Goal: Transaction & Acquisition: Subscribe to service/newsletter

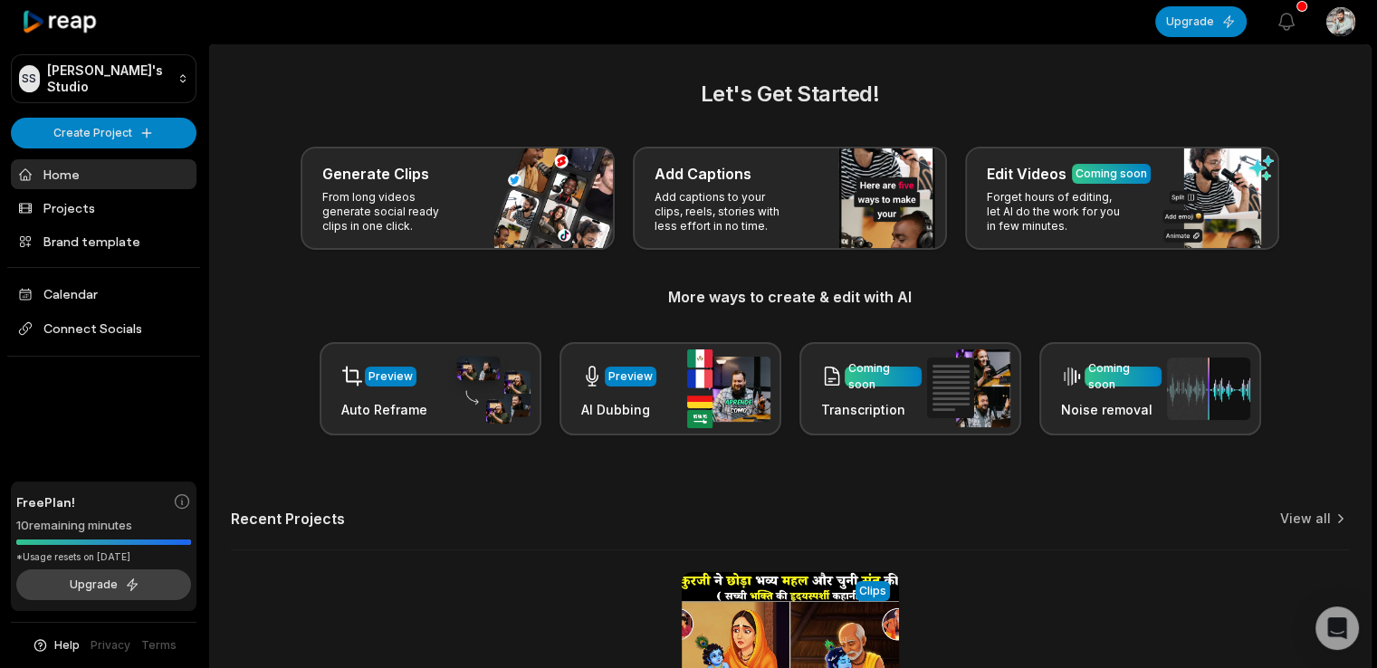
click at [134, 590] on button "Upgrade" at bounding box center [103, 585] width 175 height 31
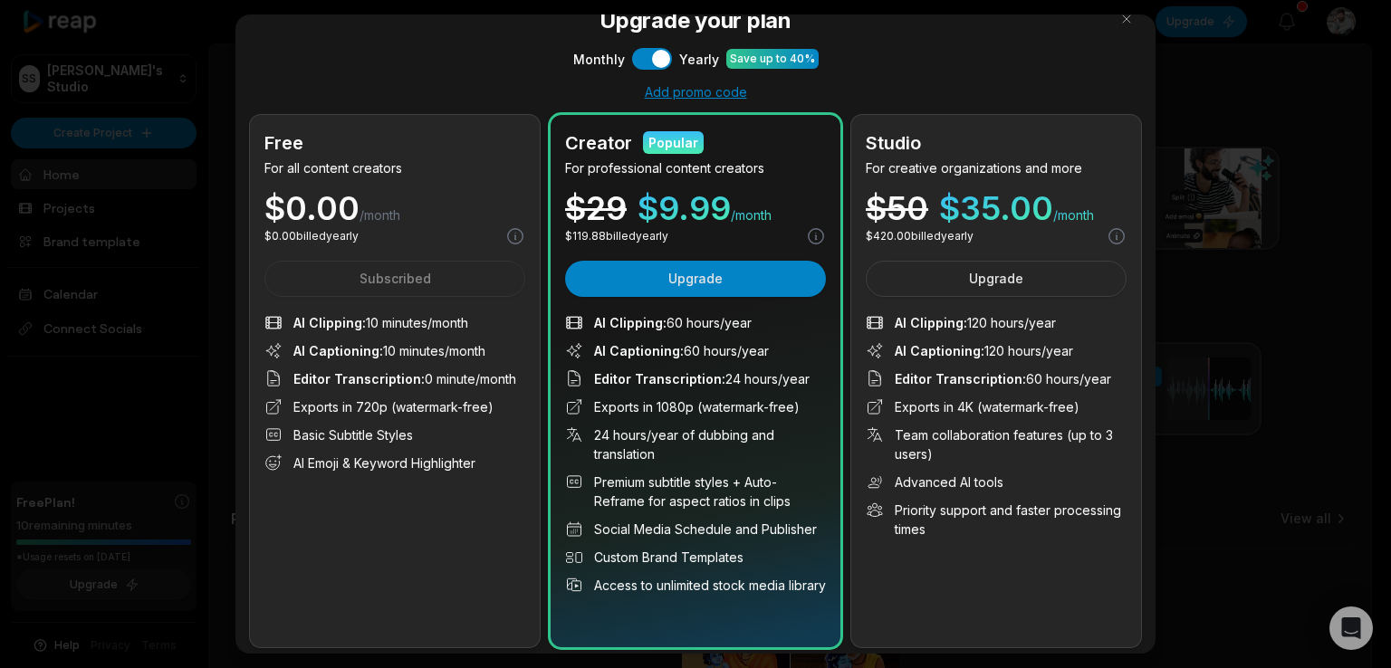
scroll to position [25, 0]
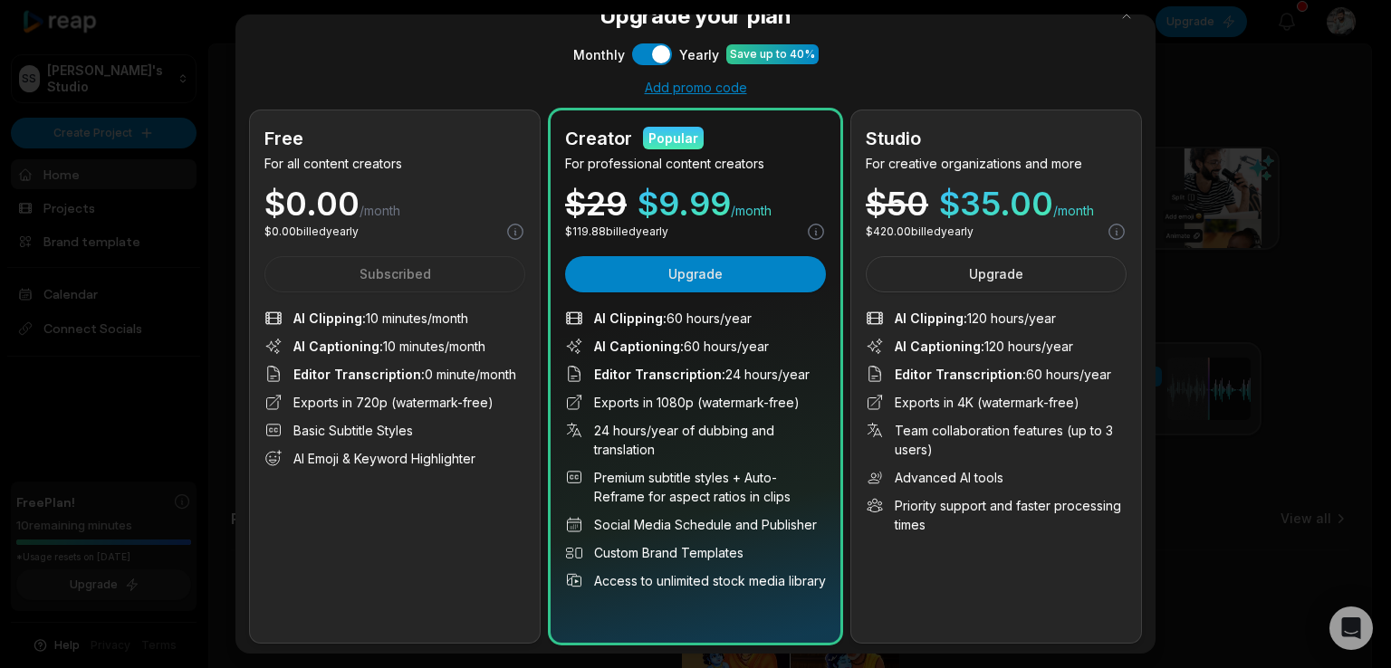
click at [717, 204] on span "$ 9.99" at bounding box center [684, 203] width 93 height 33
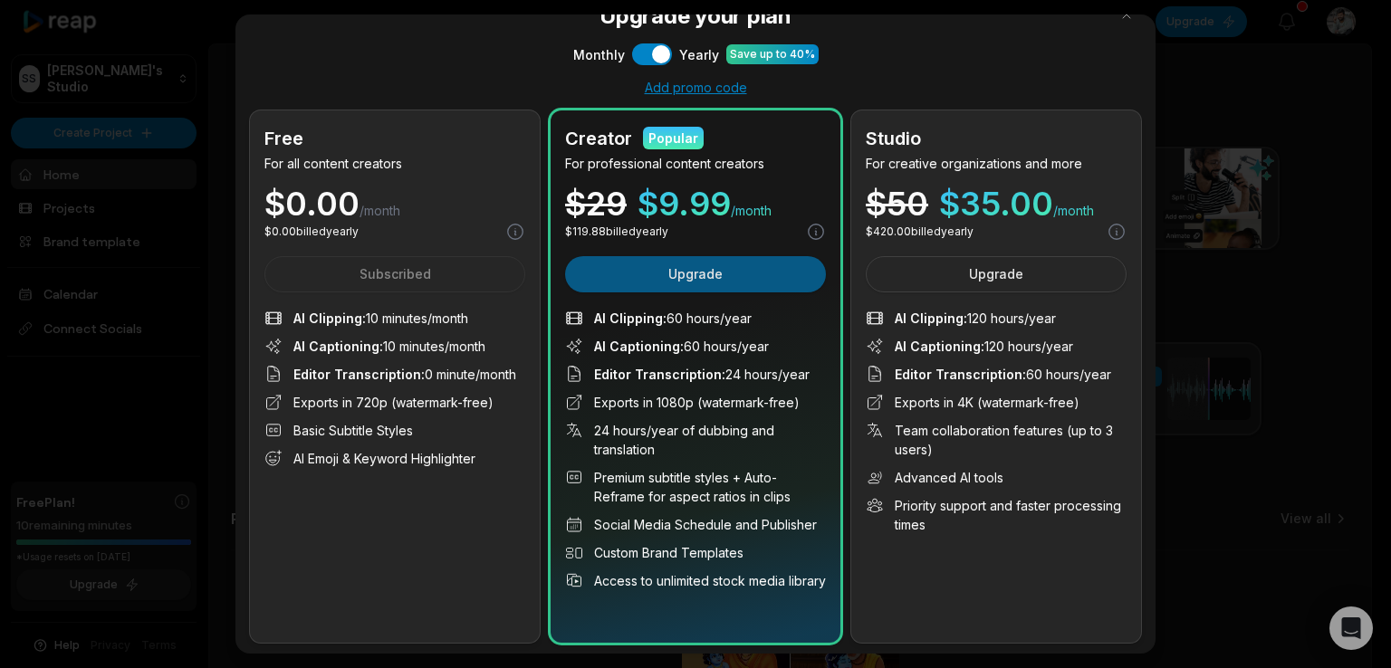
click at [713, 274] on button "Upgrade" at bounding box center [695, 274] width 261 height 36
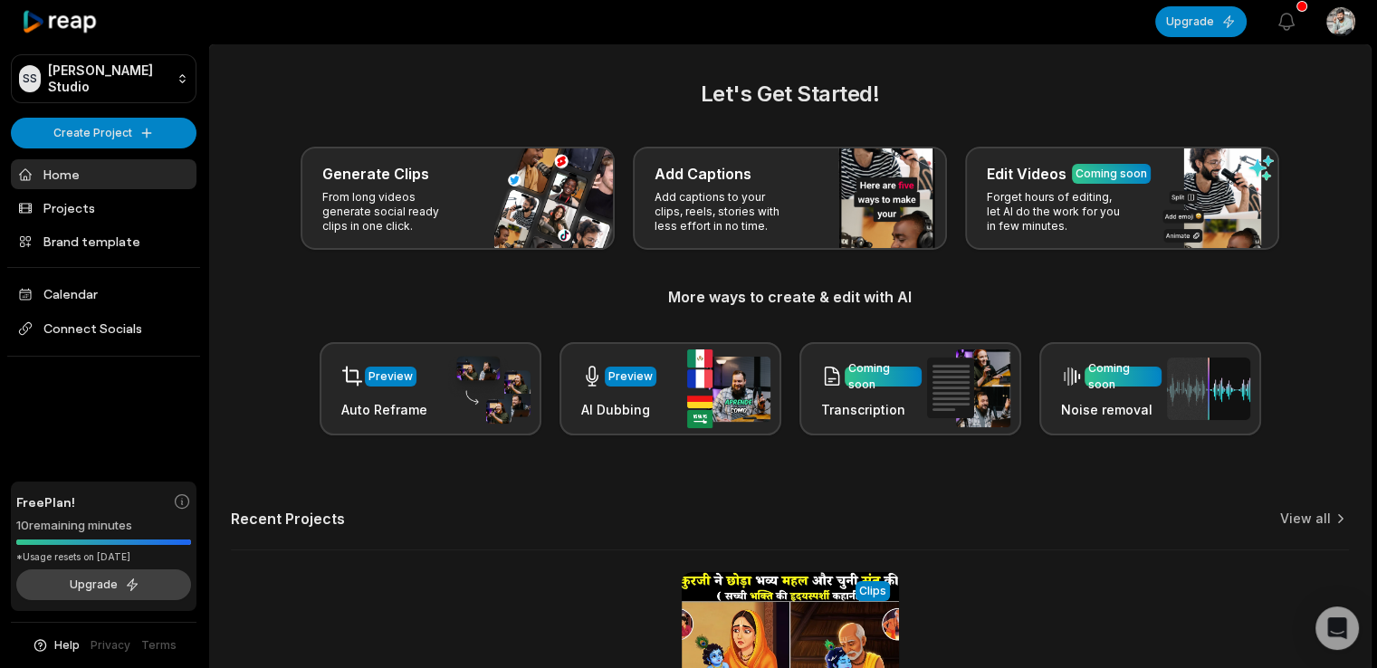
click at [105, 587] on button "Upgrade" at bounding box center [103, 585] width 175 height 31
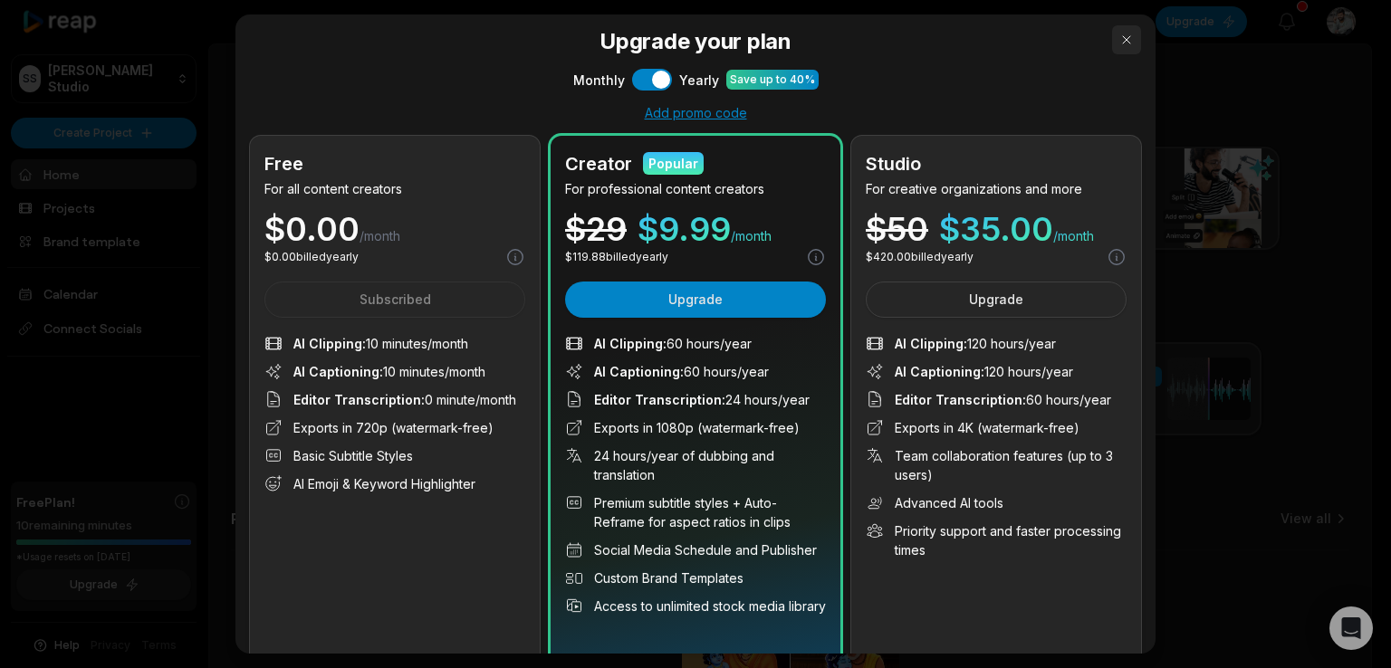
click at [1112, 45] on button "button" at bounding box center [1126, 39] width 29 height 29
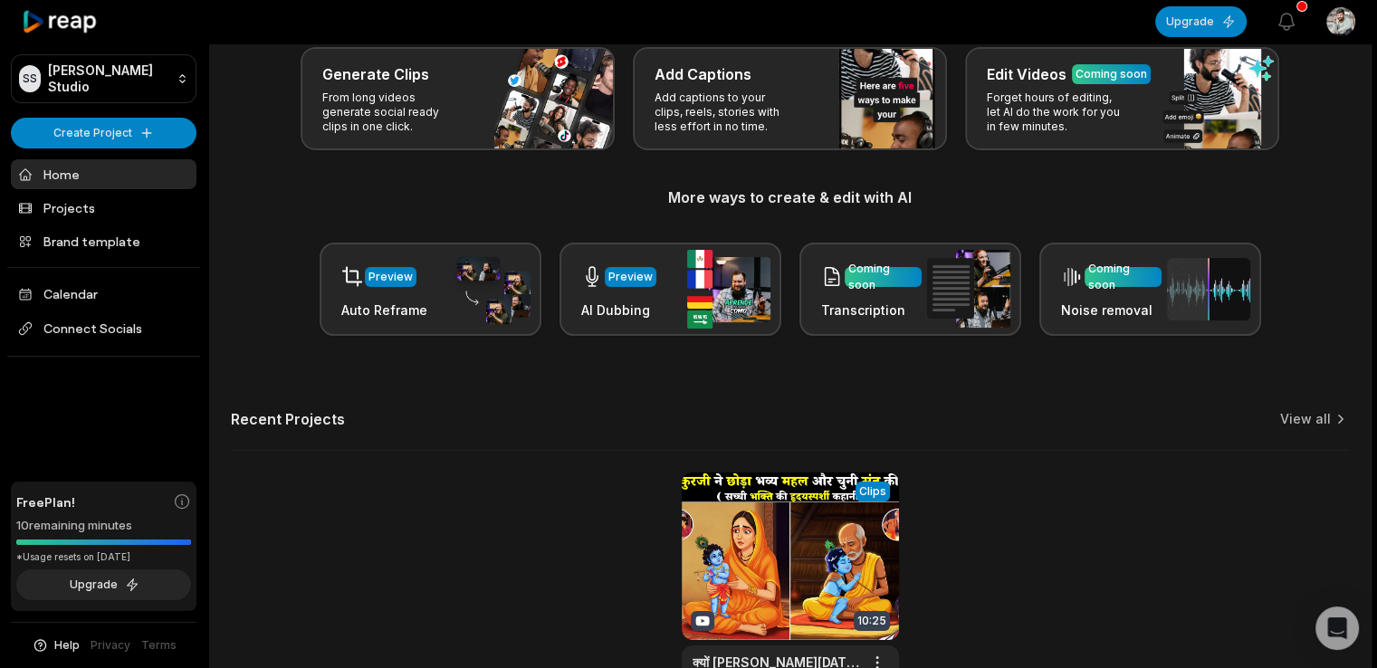
scroll to position [235, 0]
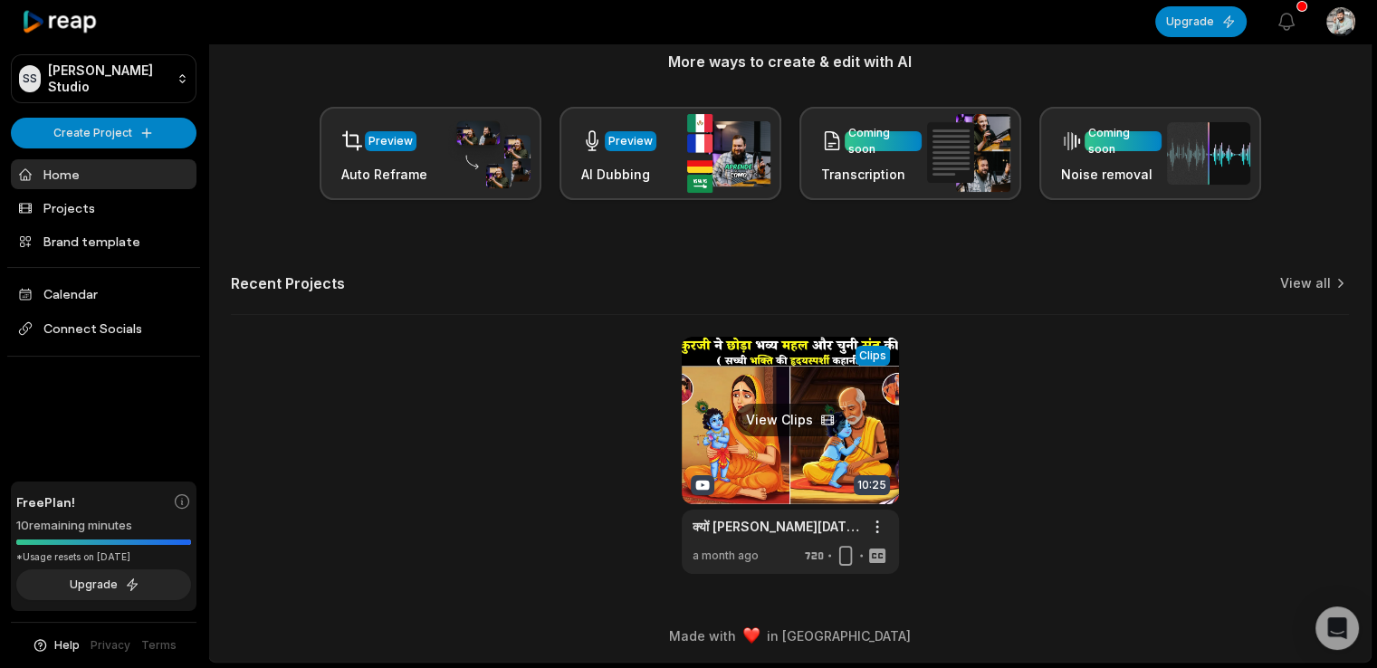
click at [798, 415] on link at bounding box center [790, 455] width 217 height 237
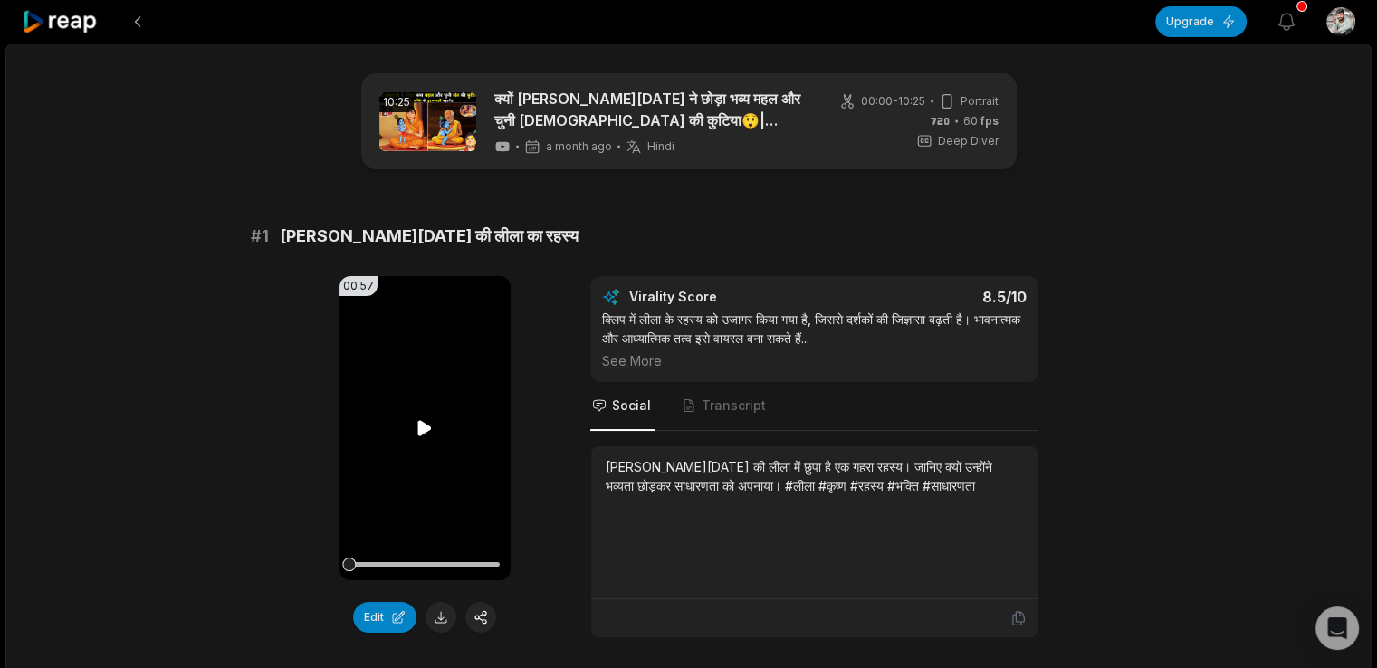
click at [440, 423] on video "Your browser does not support mp4 format." at bounding box center [425, 428] width 171 height 304
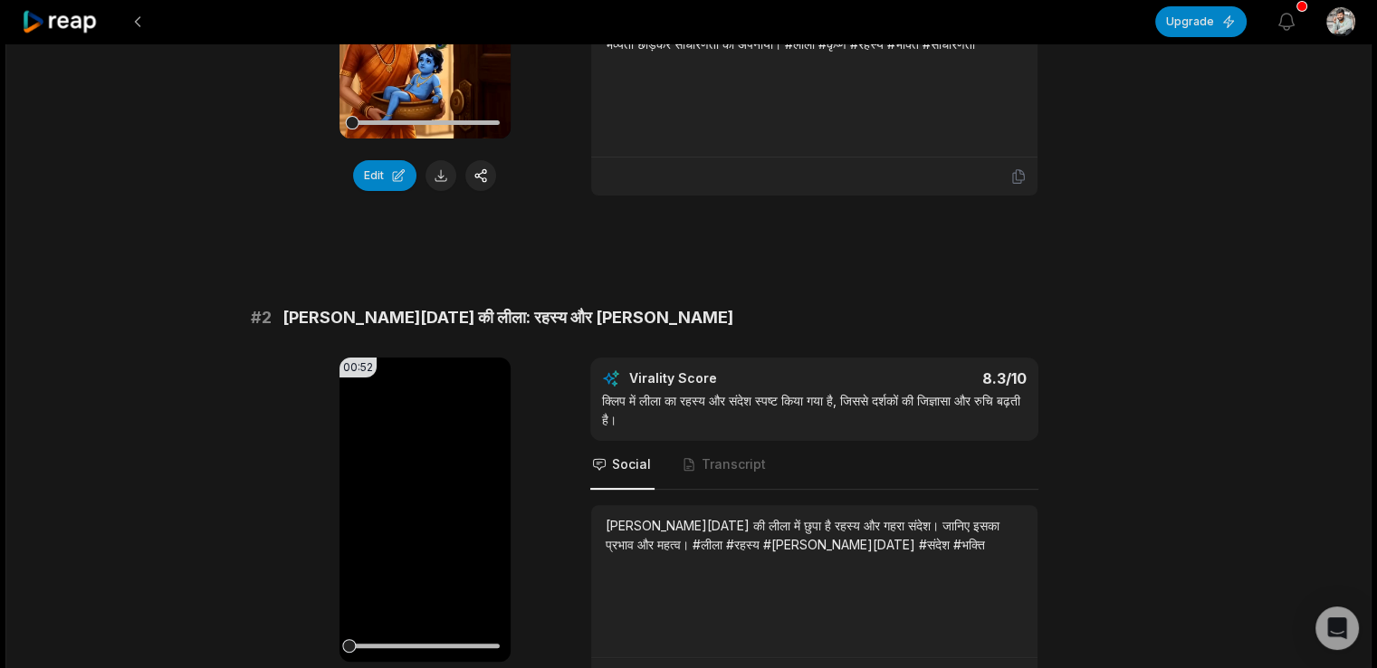
scroll to position [181, 0]
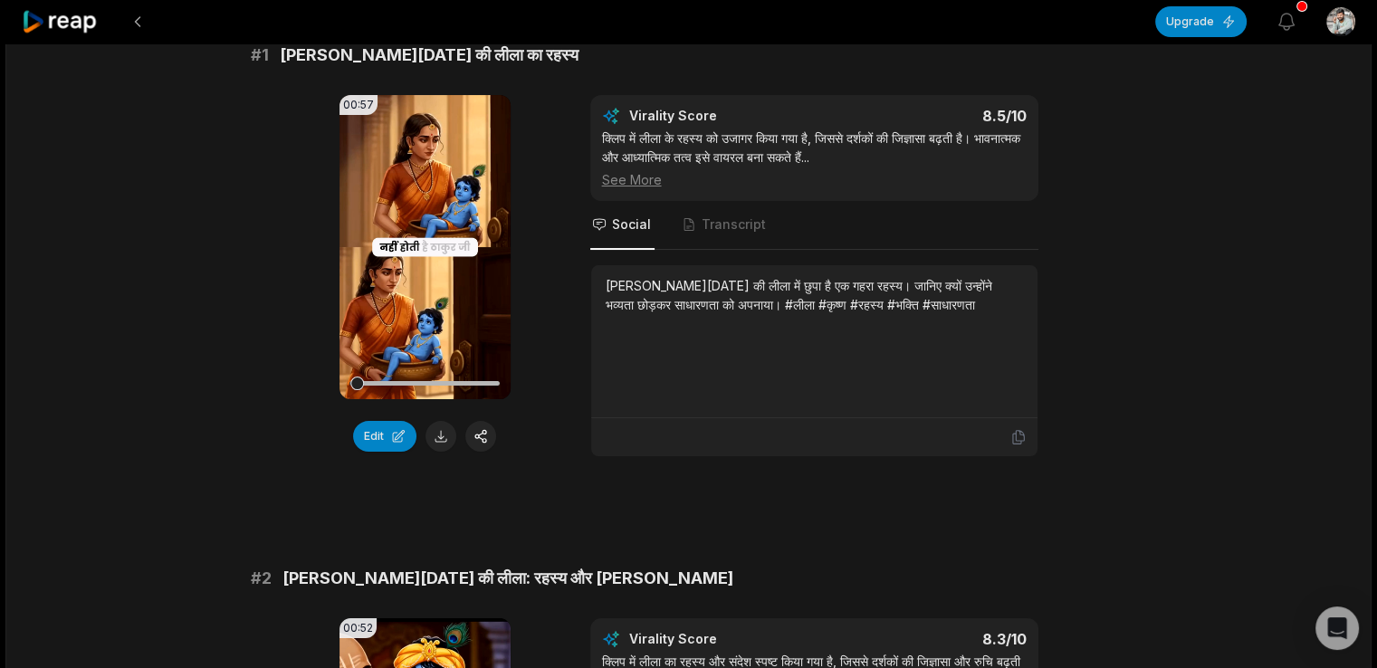
click at [583, 319] on div "00:57 Your browser does not support mp4 format. Edit Virality Score 8.5 /10 क्ल…" at bounding box center [689, 276] width 877 height 362
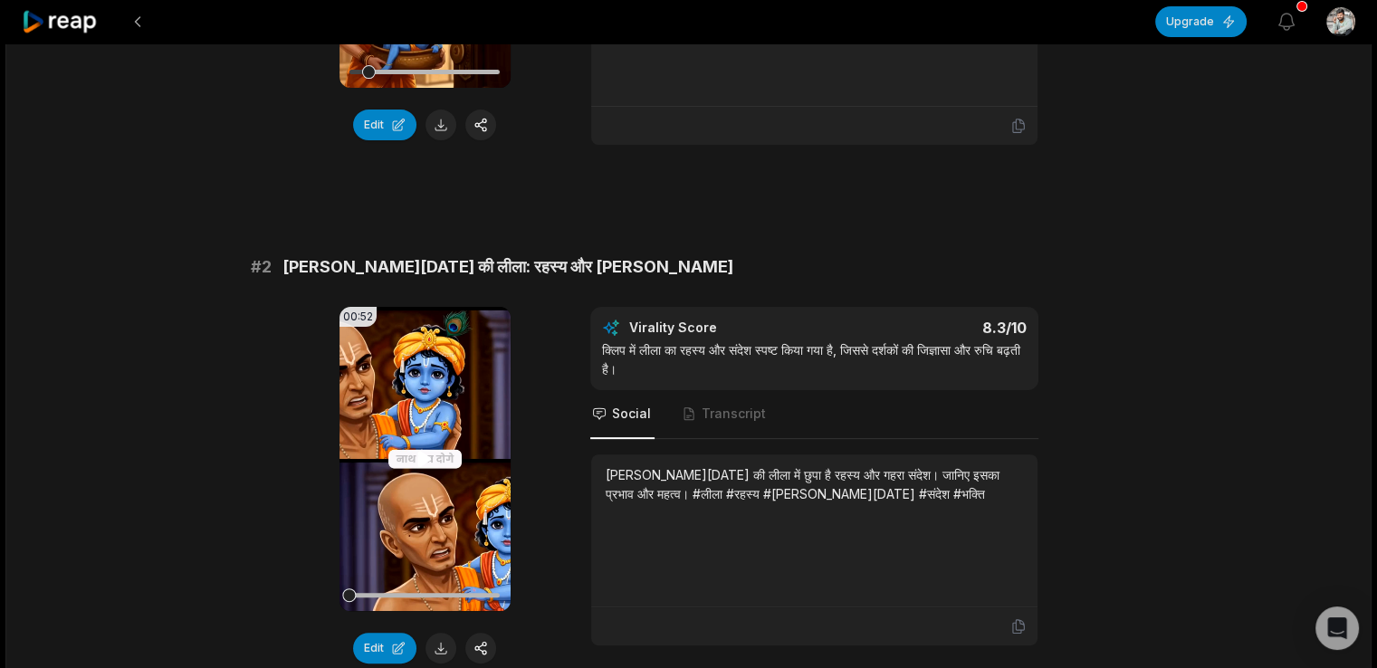
scroll to position [496, 0]
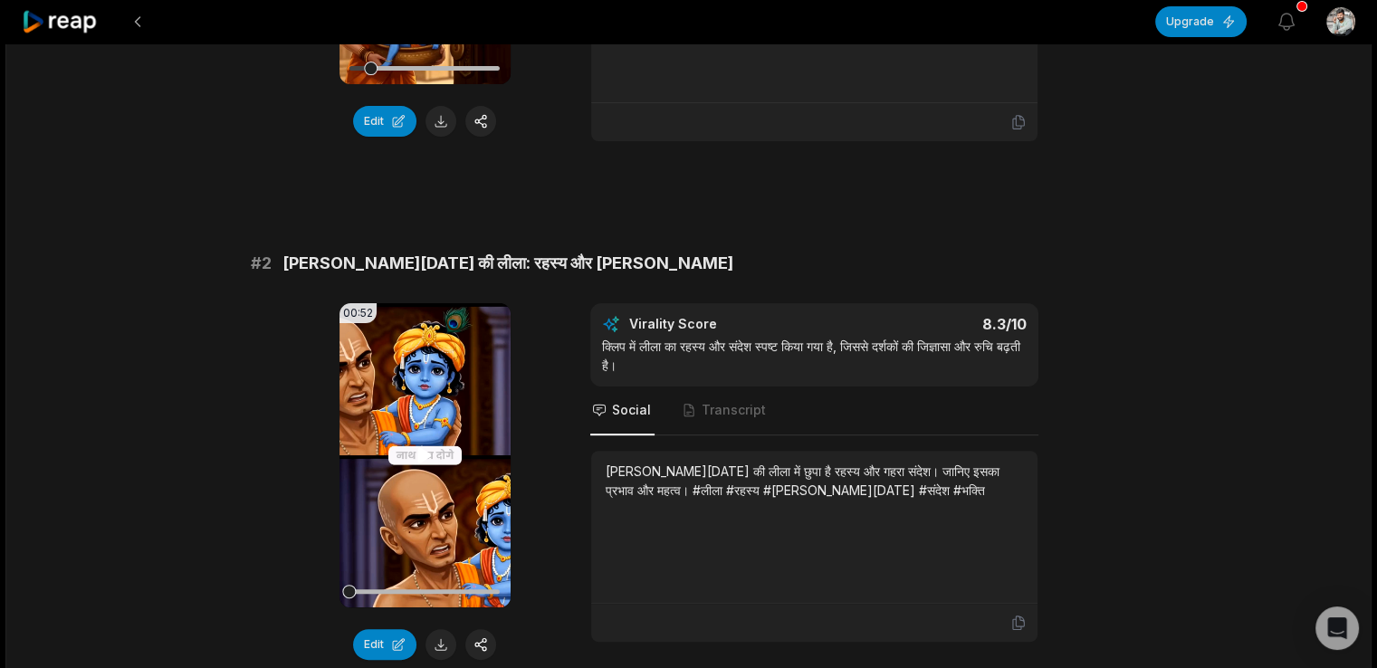
click at [424, 438] on video "Your browser does not support mp4 format." at bounding box center [425, 455] width 171 height 304
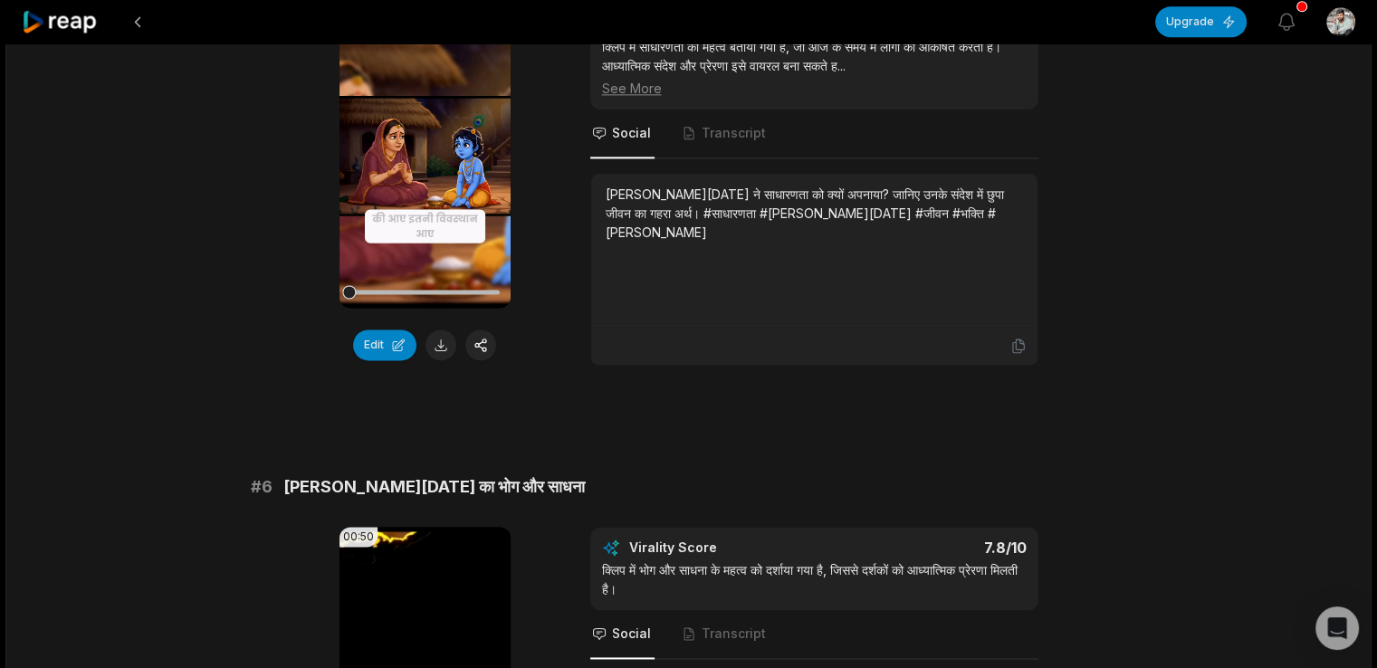
scroll to position [2335, 0]
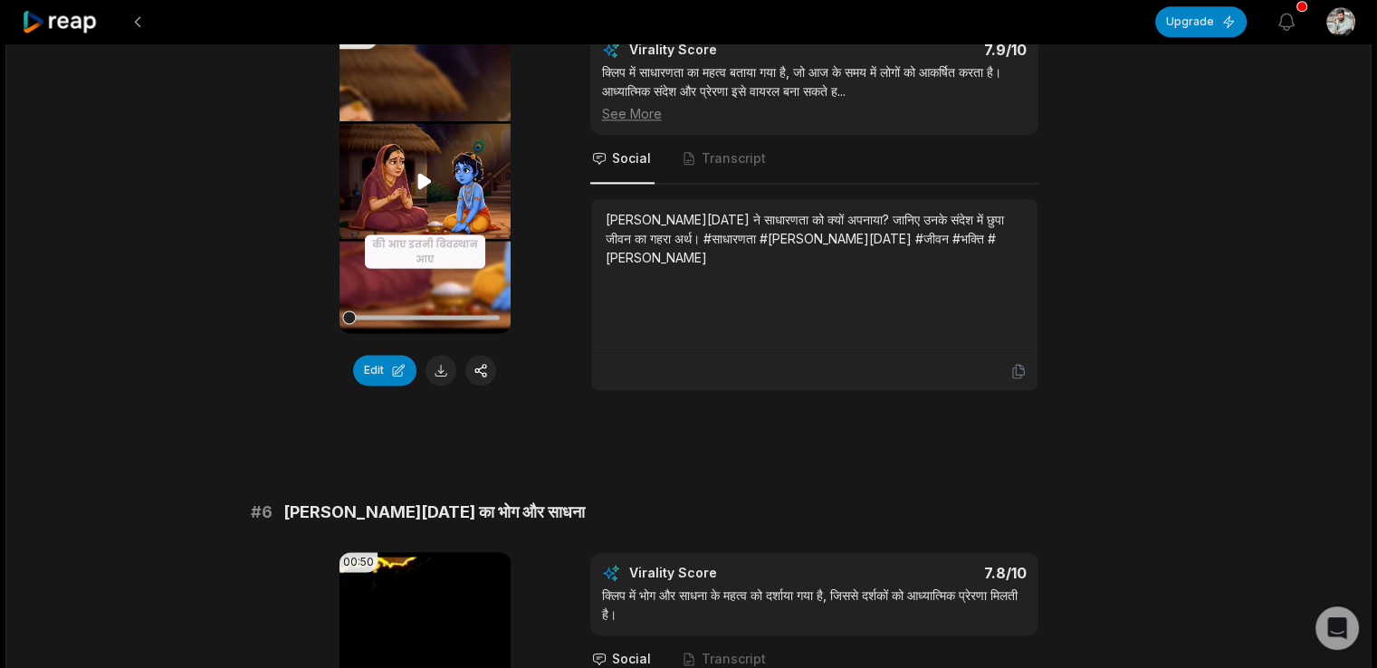
click at [454, 172] on video "Your browser does not support mp4 format." at bounding box center [425, 181] width 171 height 304
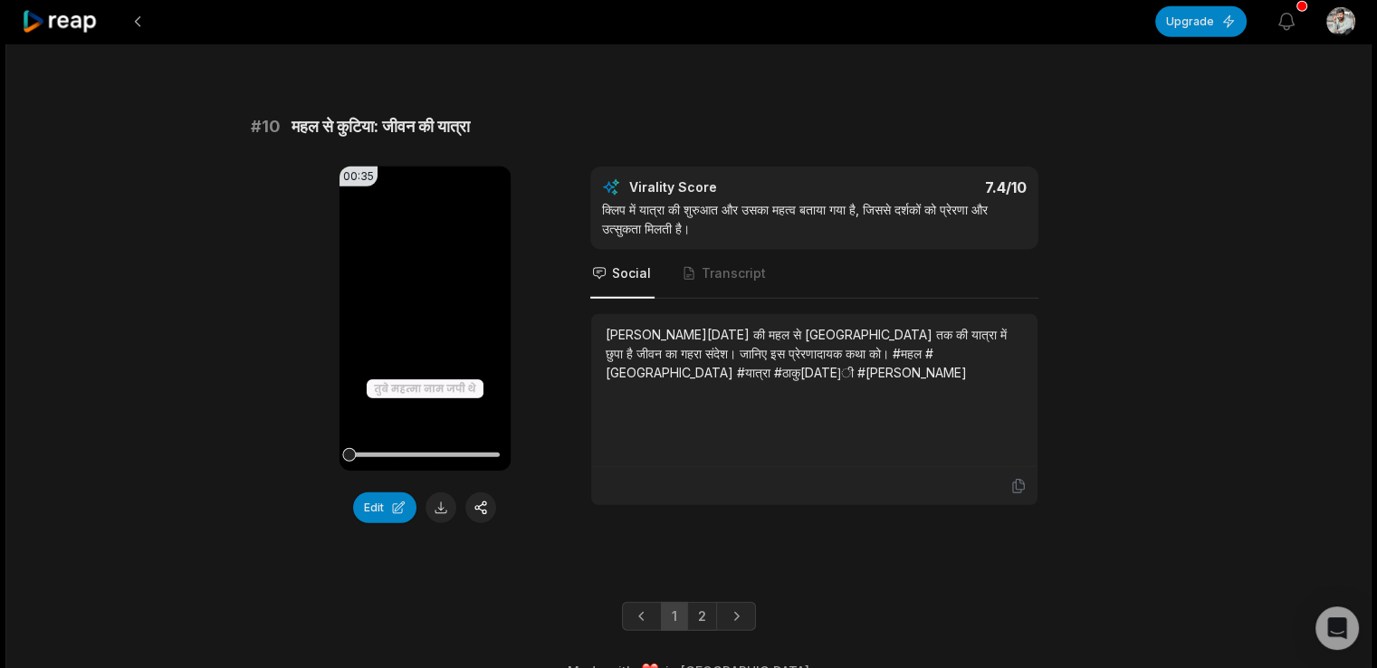
scroll to position [4827, 0]
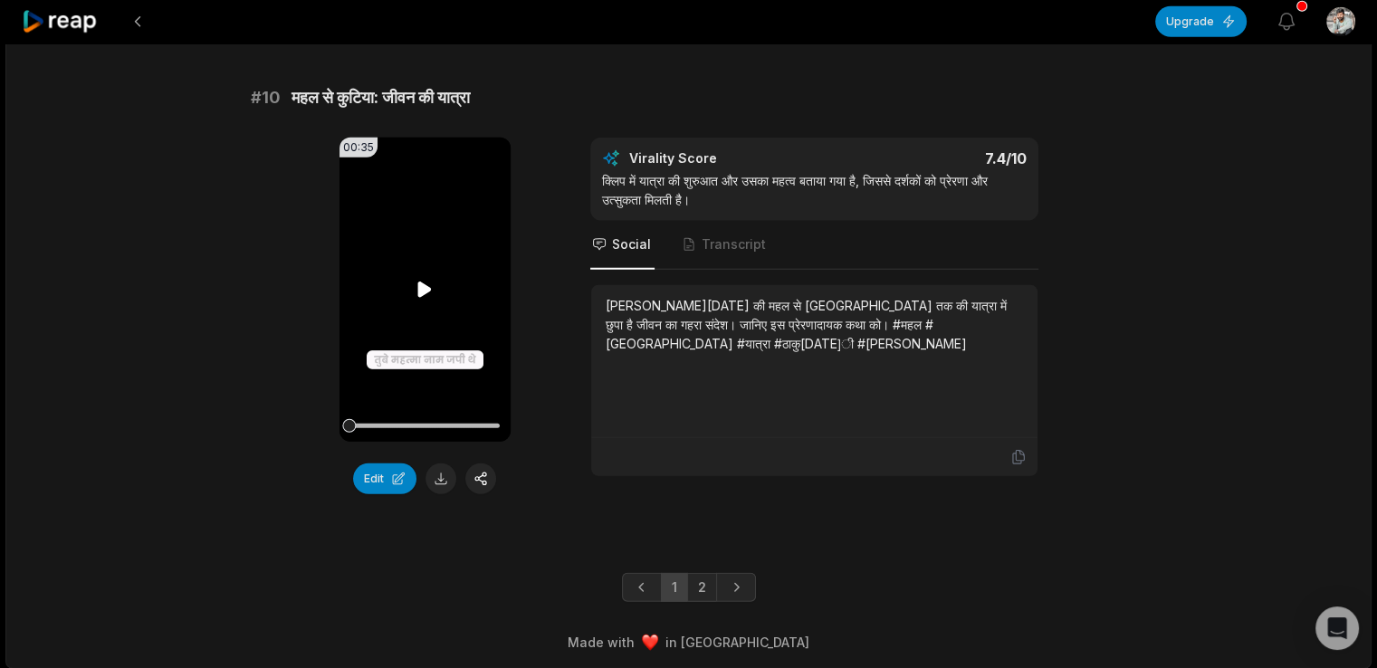
click at [423, 283] on icon at bounding box center [425, 289] width 14 height 15
click at [707, 582] on link "2" at bounding box center [702, 587] width 30 height 29
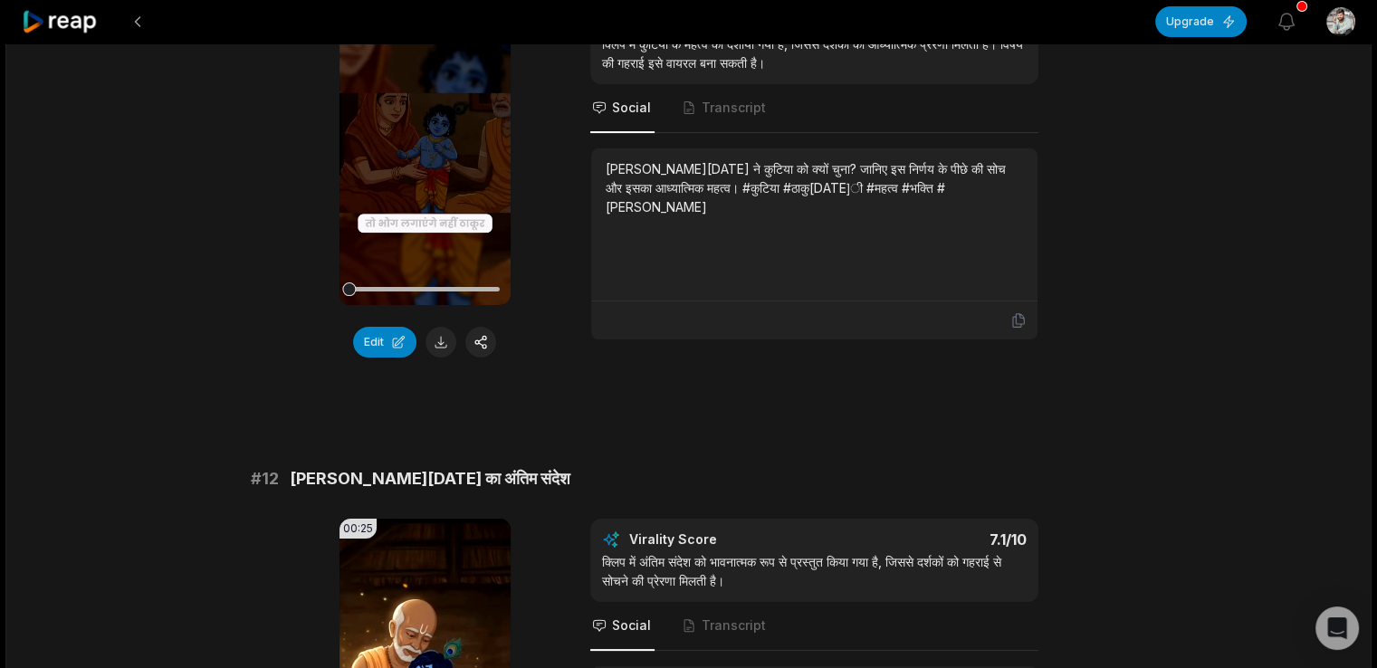
scroll to position [0, 0]
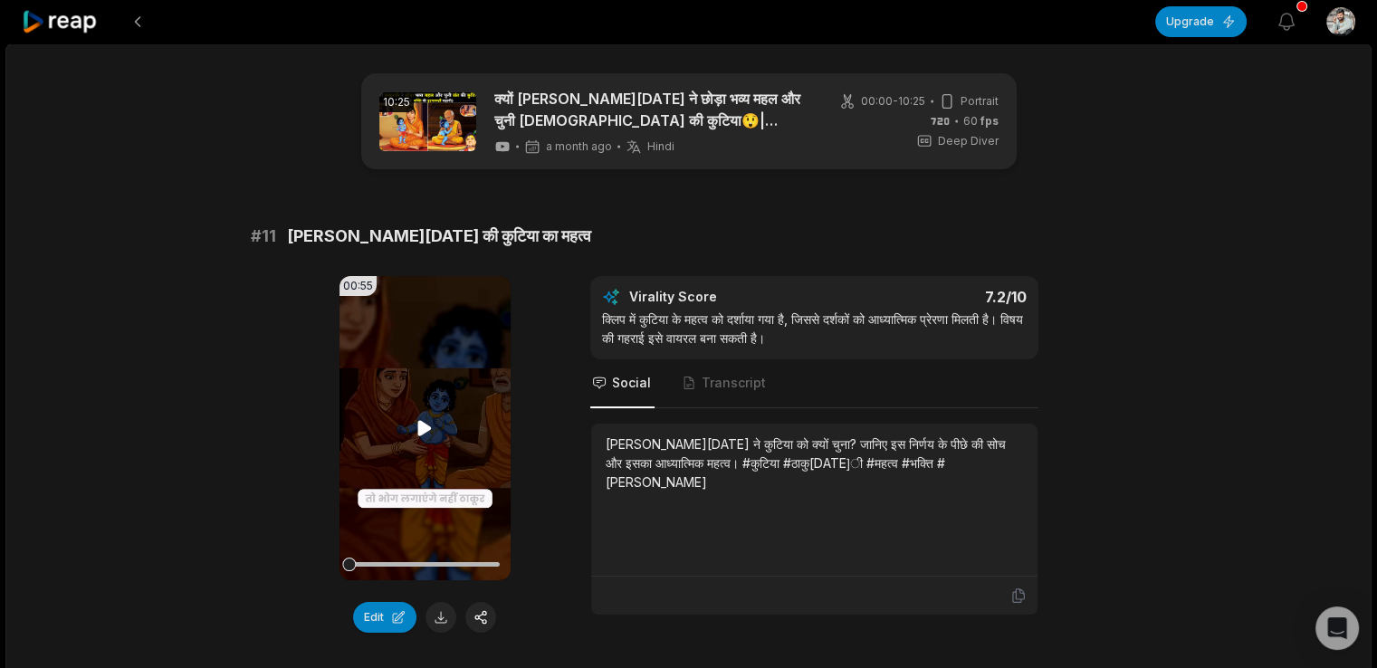
click at [437, 339] on video "Your browser does not support mp4 format." at bounding box center [425, 428] width 171 height 304
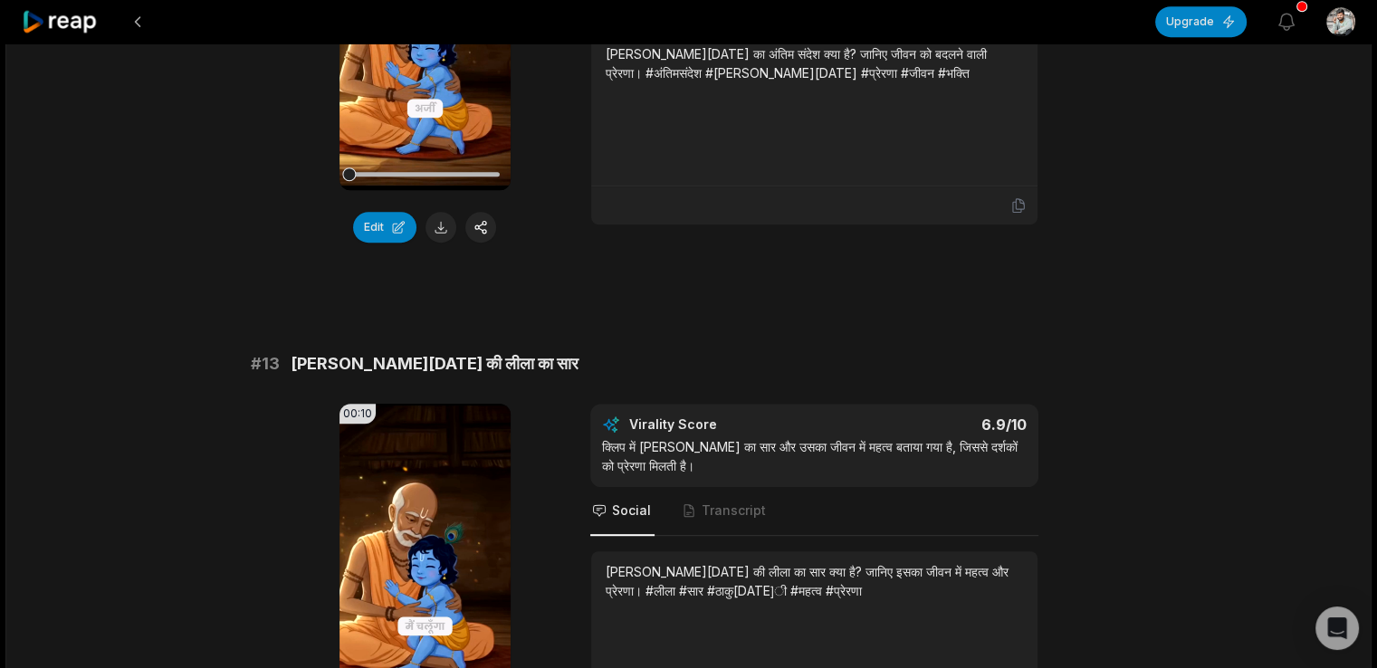
scroll to position [1181, 0]
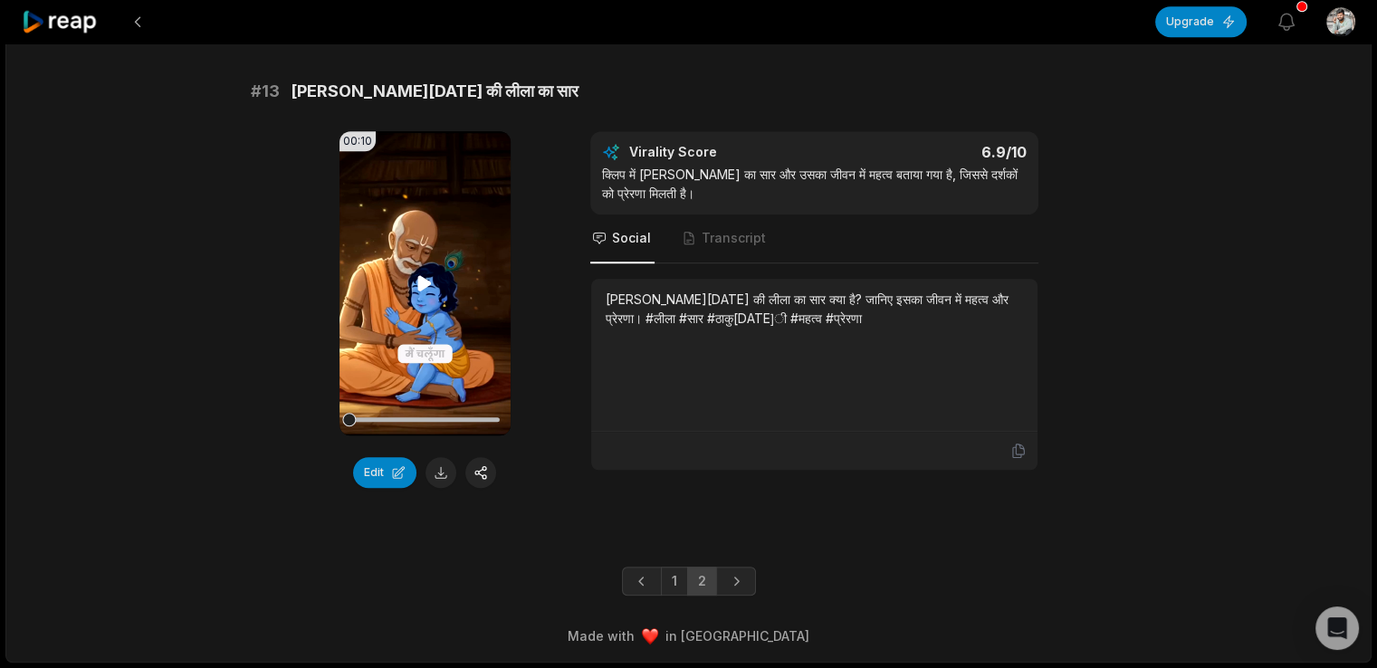
click at [439, 315] on video "Your browser does not support mp4 format." at bounding box center [425, 283] width 171 height 304
click at [427, 280] on icon at bounding box center [425, 282] width 14 height 15
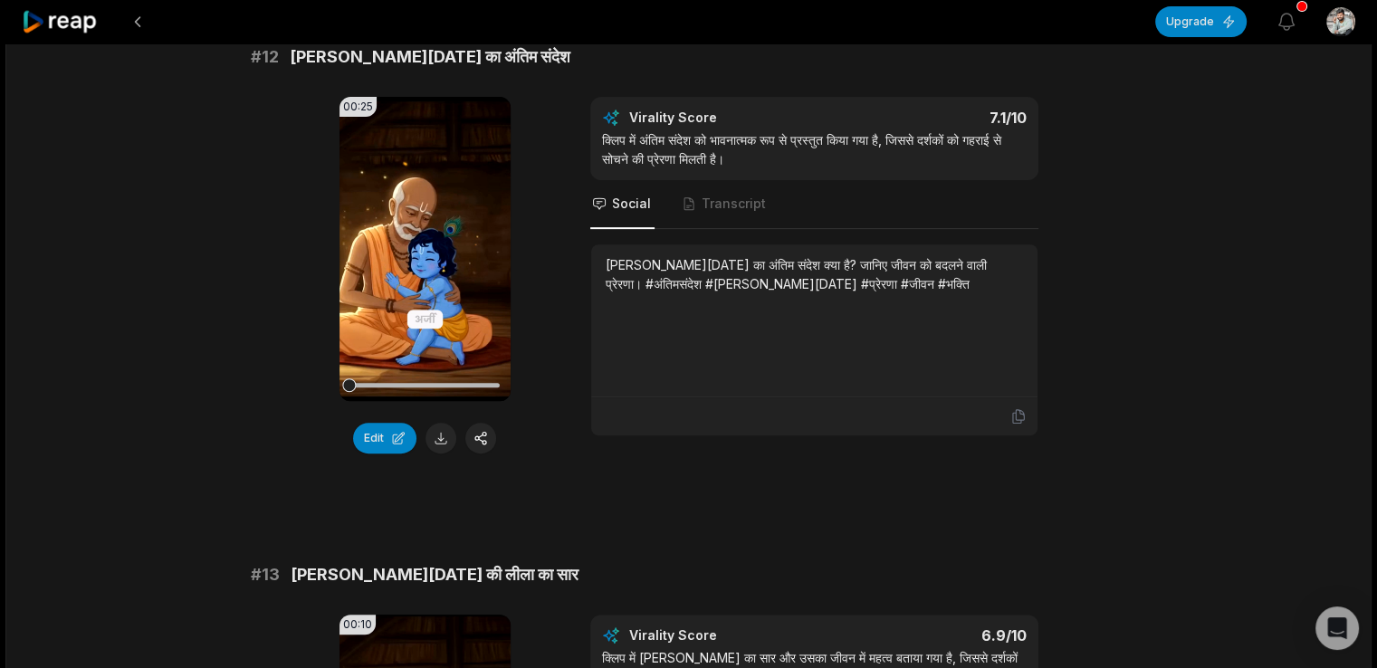
scroll to position [0, 0]
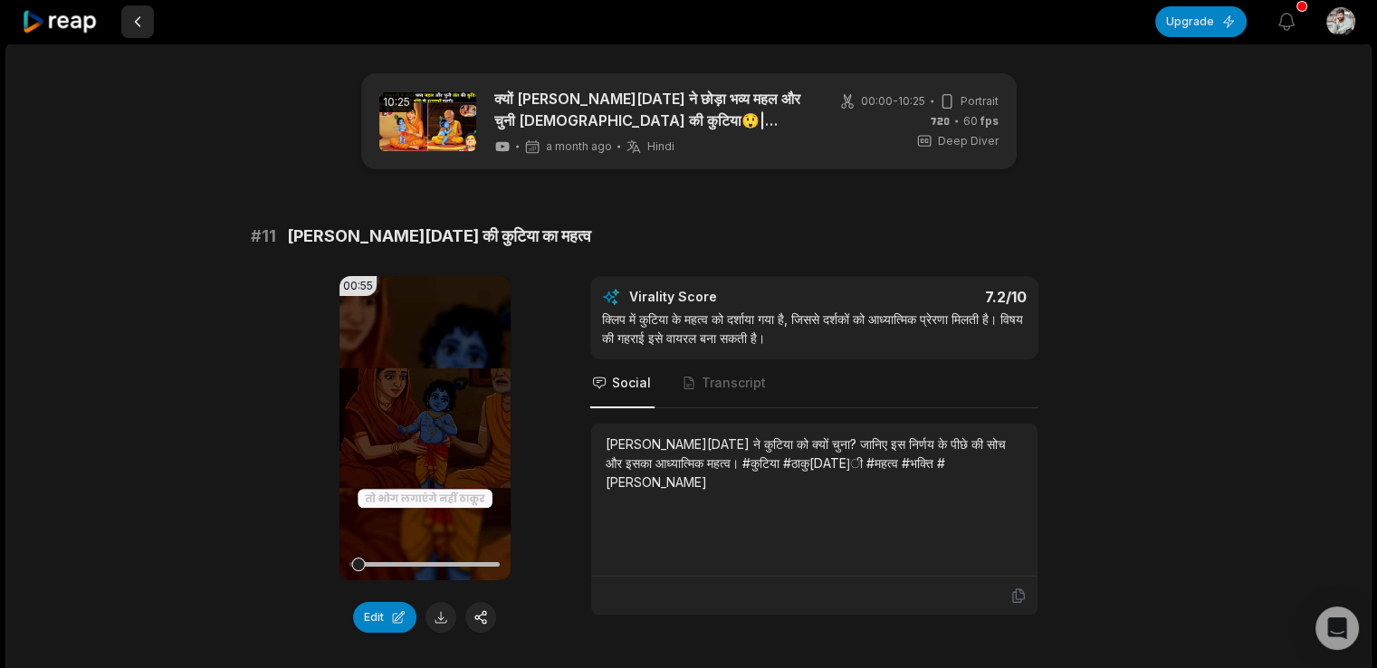
click at [132, 15] on button at bounding box center [137, 21] width 33 height 33
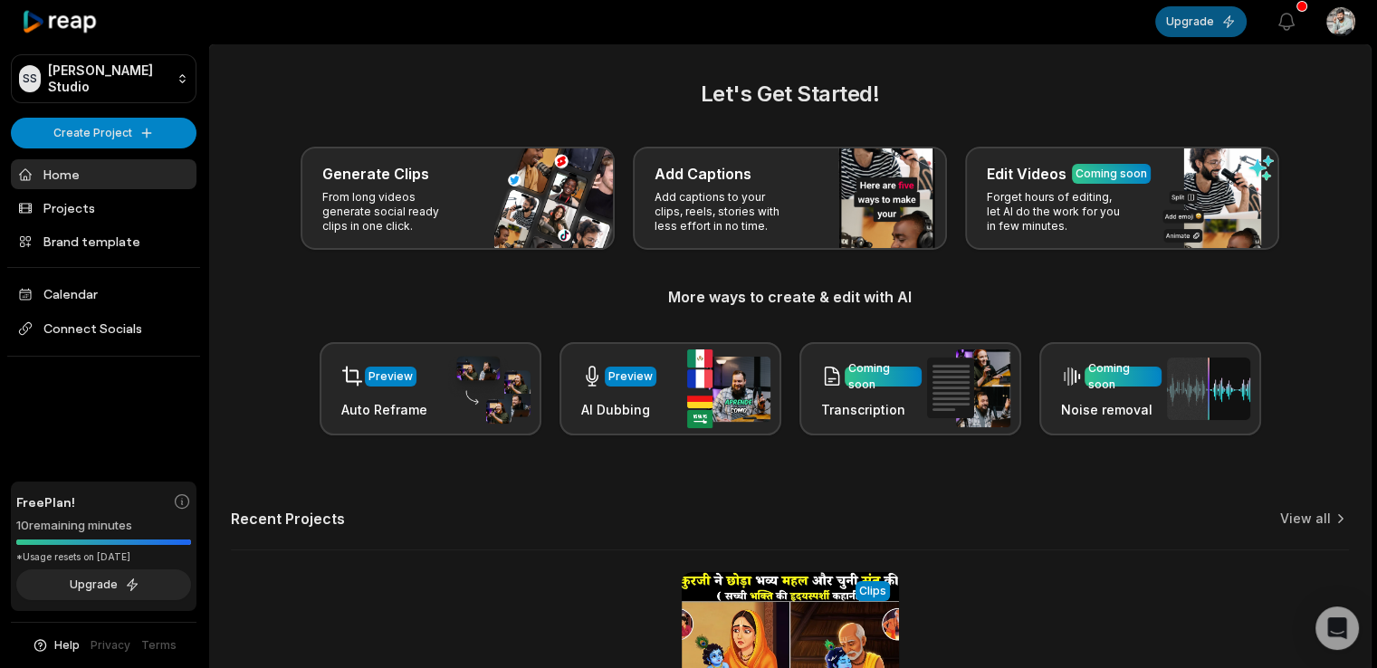
click at [1214, 15] on button "Upgrade" at bounding box center [1200, 21] width 91 height 31
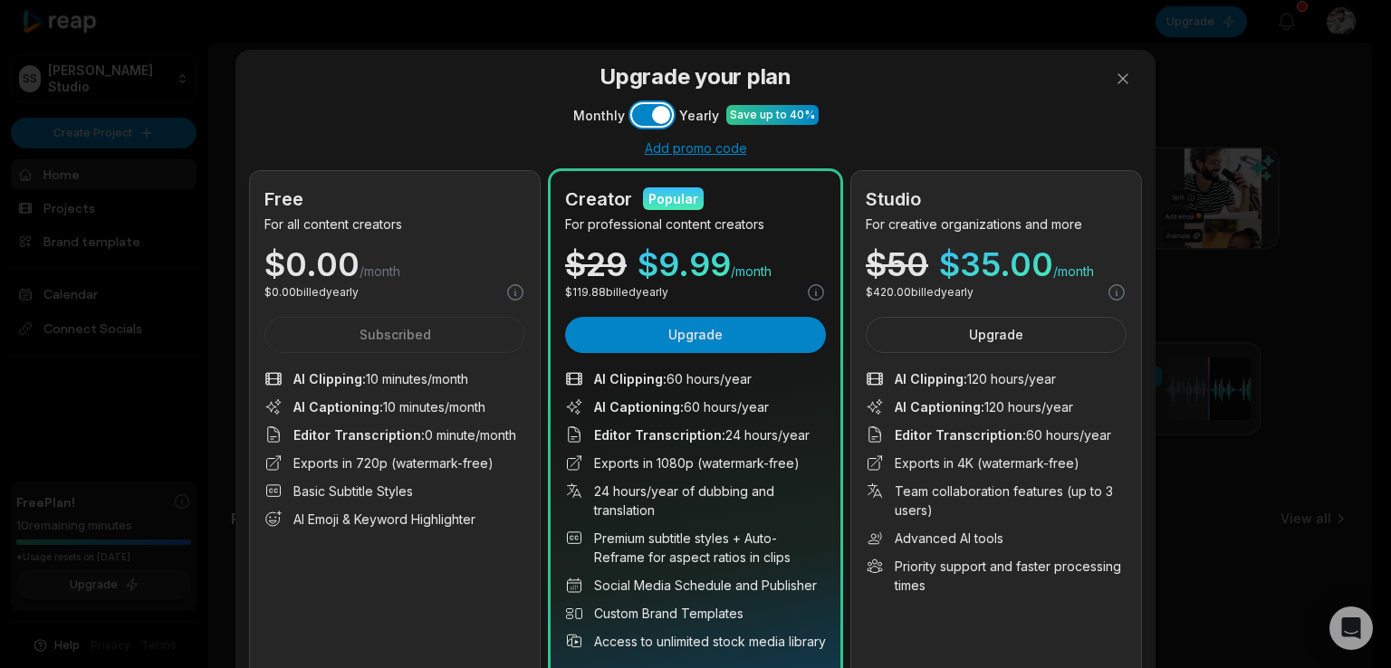
click at [646, 109] on button "Use setting" at bounding box center [652, 115] width 40 height 22
click at [656, 120] on button "Use setting" at bounding box center [652, 115] width 40 height 22
click at [647, 120] on button "Use setting" at bounding box center [652, 115] width 40 height 22
click at [656, 120] on button "Use setting" at bounding box center [652, 115] width 40 height 22
click at [666, 114] on div "Monthly Use setting Yearly Save up to 40%" at bounding box center [695, 115] width 891 height 22
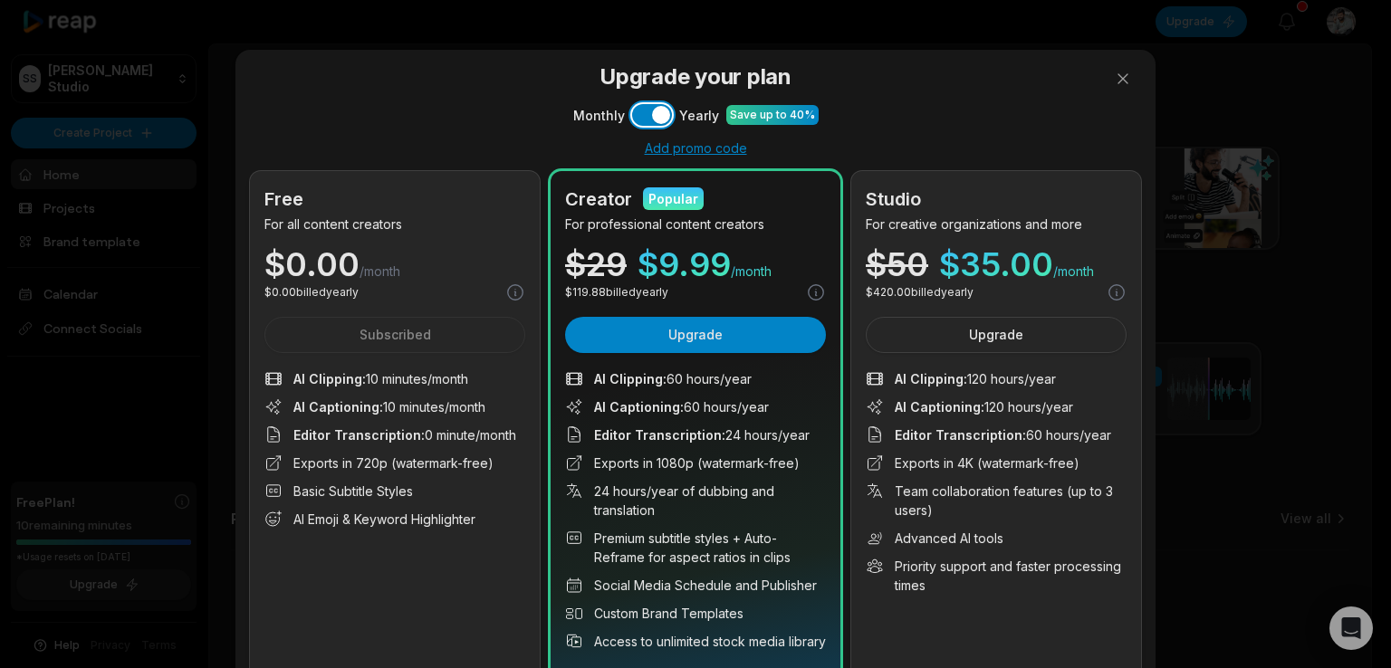
click at [651, 117] on button "Use setting" at bounding box center [652, 115] width 40 height 22
click at [681, 149] on div "Add promo code" at bounding box center [695, 148] width 891 height 16
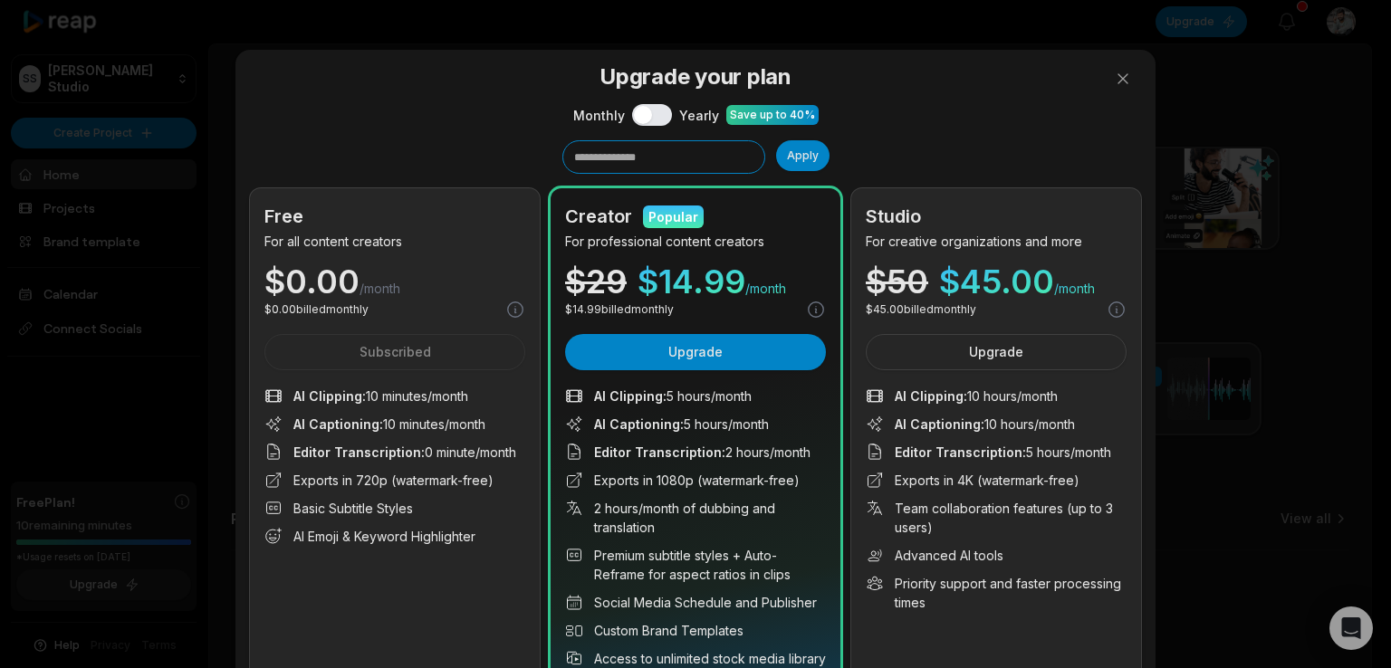
click at [681, 152] on input "text" at bounding box center [663, 157] width 203 height 34
click at [1113, 73] on button at bounding box center [1123, 79] width 36 height 36
